Goal: Information Seeking & Learning: Check status

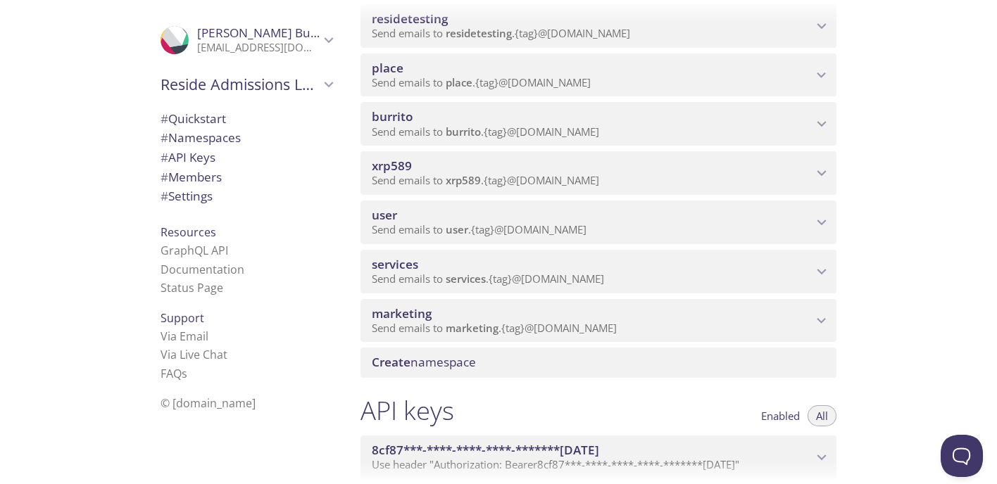
click at [625, 189] on div "xrp589 Send emails to xrp589 . {tag} @[DOMAIN_NAME]" at bounding box center [599, 173] width 476 height 44
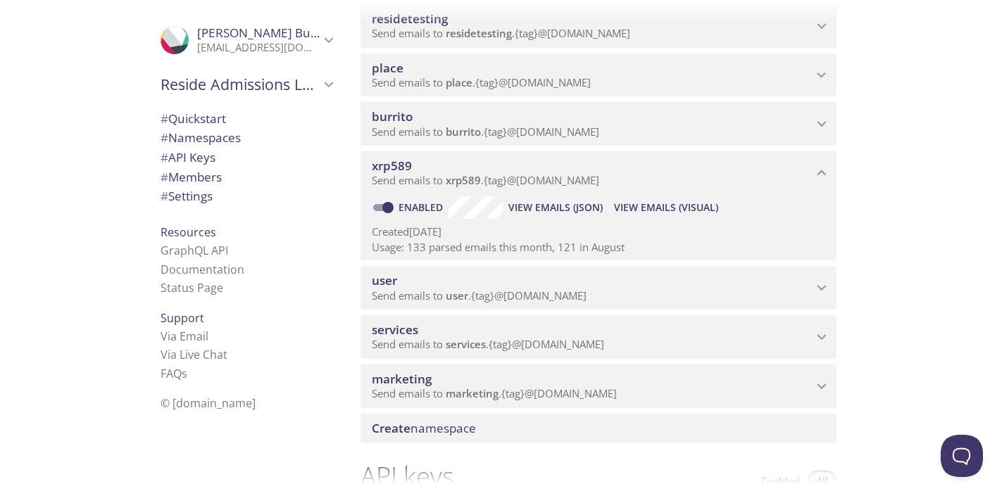
click at [646, 203] on span "View Emails (Visual)" at bounding box center [666, 207] width 104 height 17
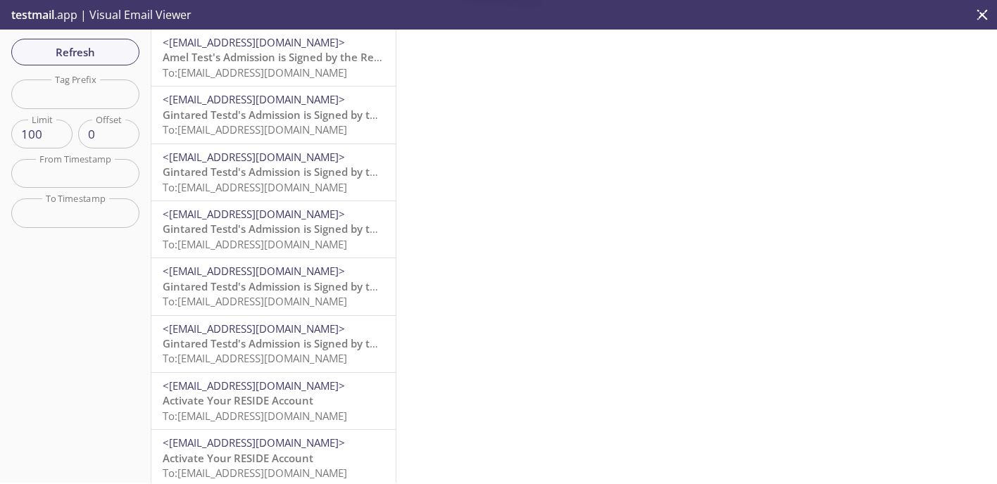
click at [292, 51] on span "Amel Test's Admission is Signed by the Resident" at bounding box center [284, 57] width 243 height 14
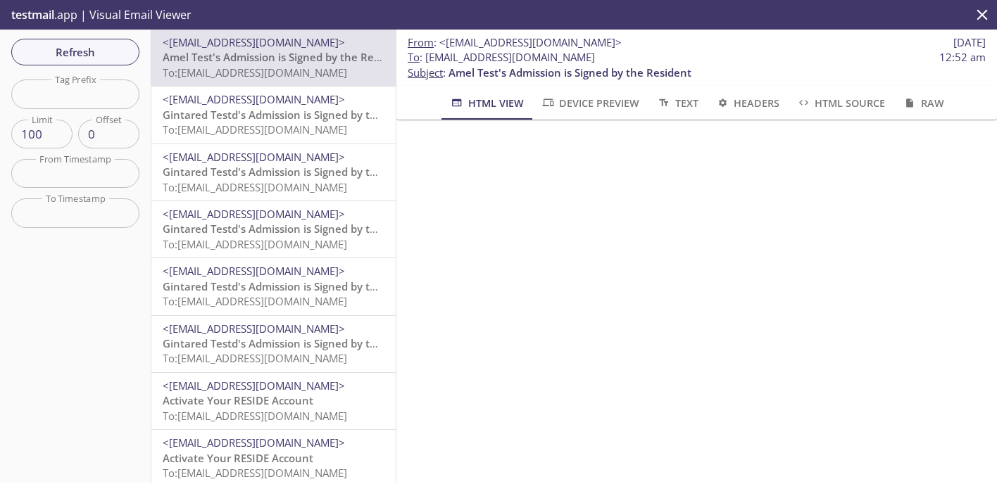
scroll to position [203, 0]
drag, startPoint x: 591, startPoint y: 61, endPoint x: 426, endPoint y: 60, distance: 165.5
click at [426, 60] on span "To : [EMAIL_ADDRESS][DOMAIN_NAME] 12:52 am" at bounding box center [697, 57] width 578 height 15
copy span "[EMAIL_ADDRESS][DOMAIN_NAME]"
click at [115, 47] on span "Refresh" at bounding box center [76, 52] width 106 height 18
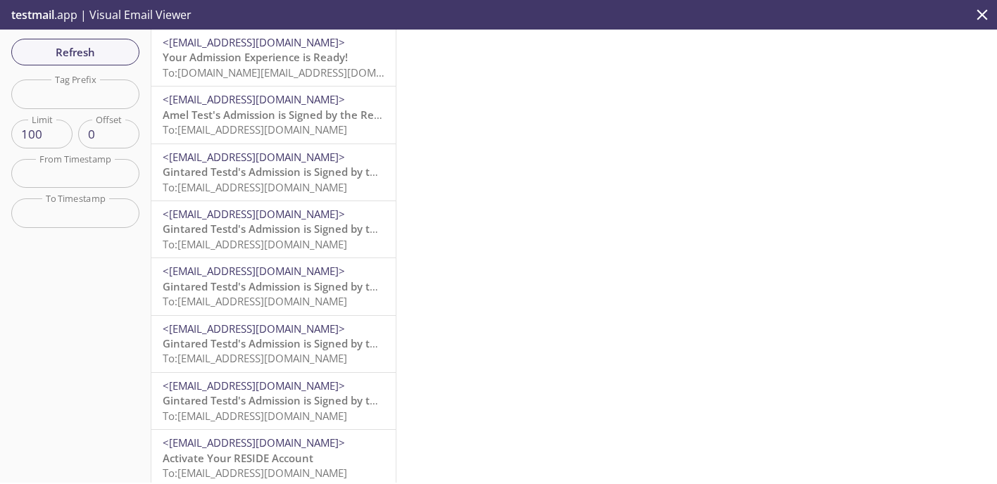
click at [315, 47] on span "<[EMAIL_ADDRESS][DOMAIN_NAME]>" at bounding box center [254, 42] width 182 height 14
